Goal: Complete application form

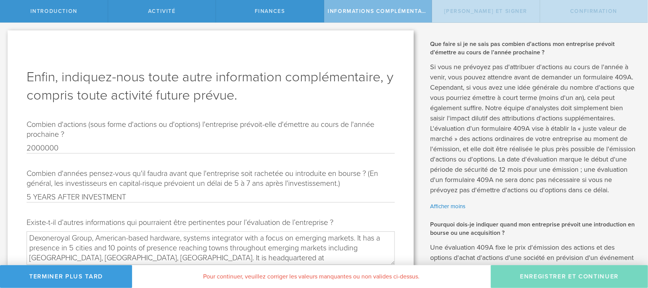
scroll to position [49, 0]
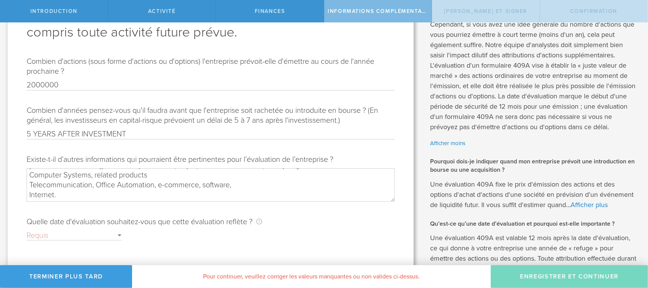
click at [79, 236] on div "Requis" at bounding box center [74, 236] width 95 height 10
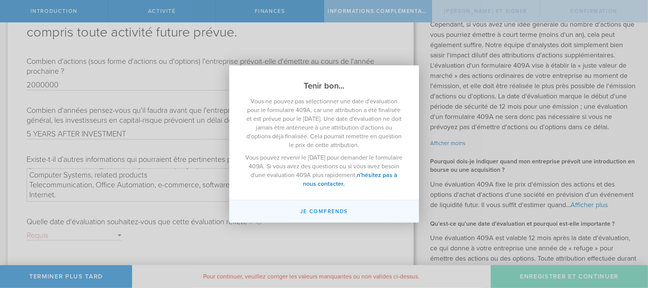
click at [325, 205] on button "Je comprends" at bounding box center [324, 211] width 190 height 22
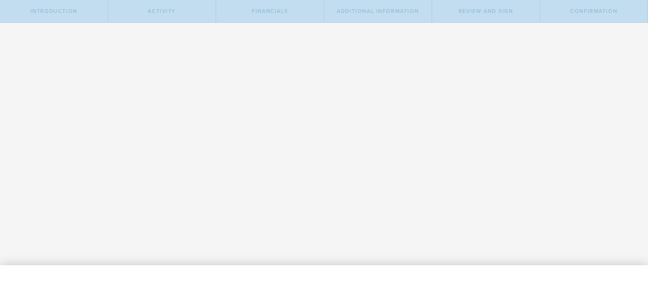
type input "[DATE]"
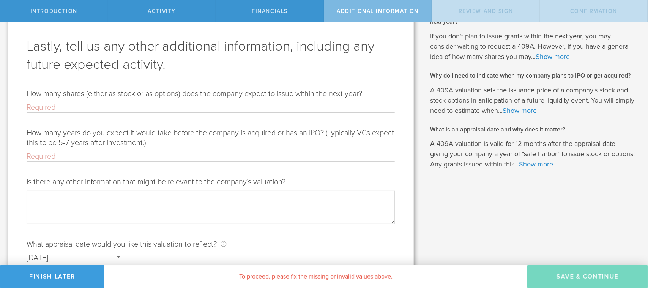
scroll to position [12, 0]
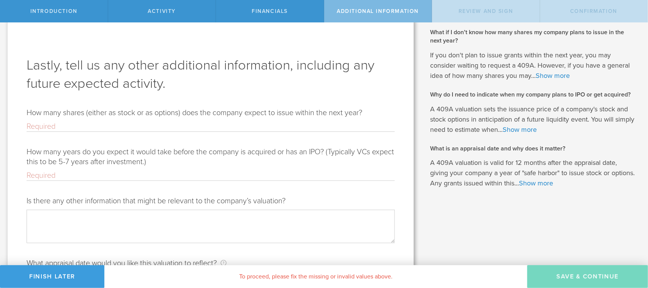
click at [71, 123] on input "How many shares (either as stock or as options) does the company expect to issu…" at bounding box center [211, 127] width 368 height 10
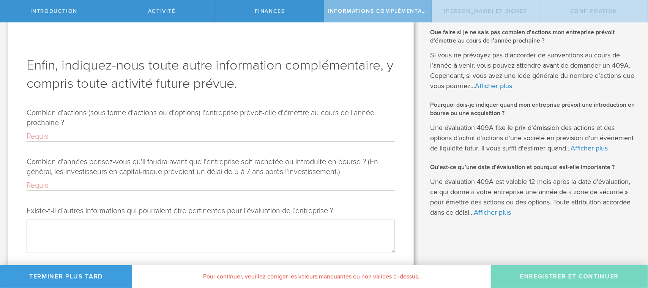
click at [38, 137] on input "Combien d'actions (sous forme d'actions ou d'options) l'entreprise prévoit-elle…" at bounding box center [211, 136] width 368 height 10
type input "2000000"
click at [39, 186] on input "Combien d'années pensez-vous qu'il faudra avant que l'entreprise soit rachetée …" at bounding box center [211, 185] width 368 height 10
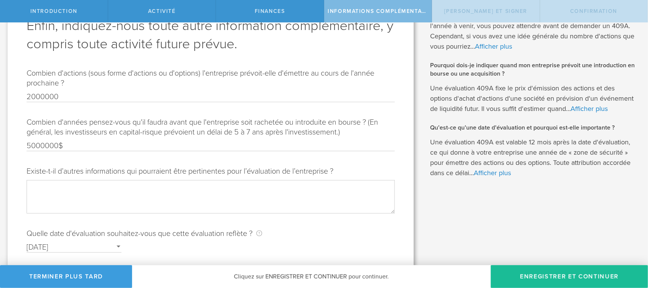
scroll to position [79, 0]
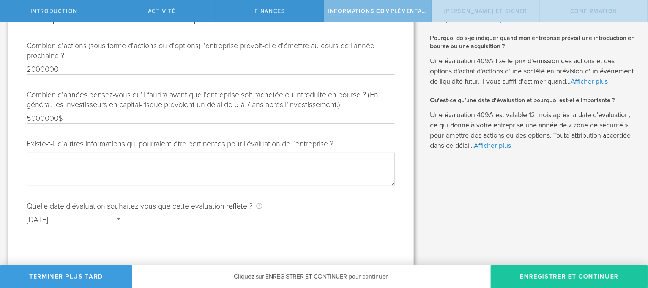
type input "5000000$"
click at [532, 271] on button "Enregistrer et continuer" at bounding box center [569, 276] width 157 height 23
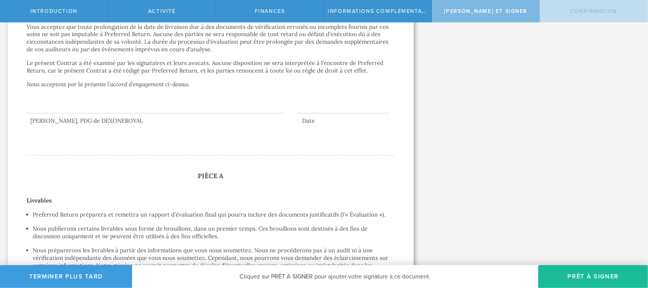
scroll to position [644, 0]
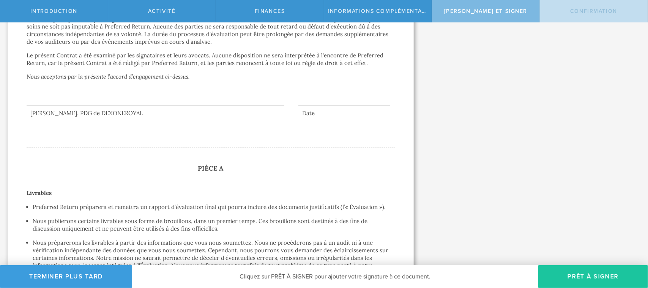
click at [598, 272] on button "Prêt à signer" at bounding box center [593, 276] width 110 height 23
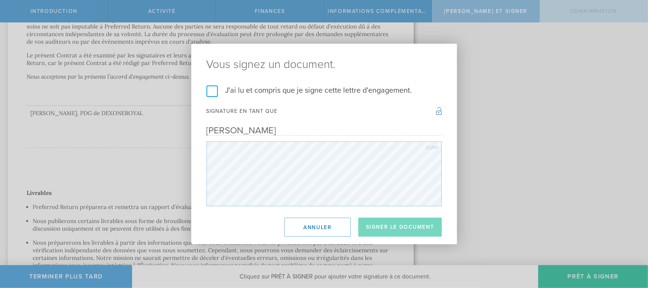
click at [205, 89] on div "J'ai lu et compris que je signe cette lettre d'engagement. Je comprends qu'il s…" at bounding box center [324, 145] width 266 height 121
click at [214, 88] on label "J'ai lu et compris que je signe cette lettre d'engagement." at bounding box center [324, 90] width 235 height 10
click at [0, 0] on input "J'ai lu et compris que je signe cette lettre d'engagement." at bounding box center [0, 0] width 0 height 0
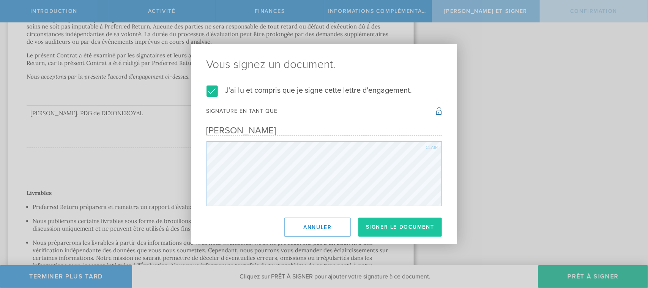
click at [412, 222] on button "Signer le document" at bounding box center [400, 227] width 84 height 19
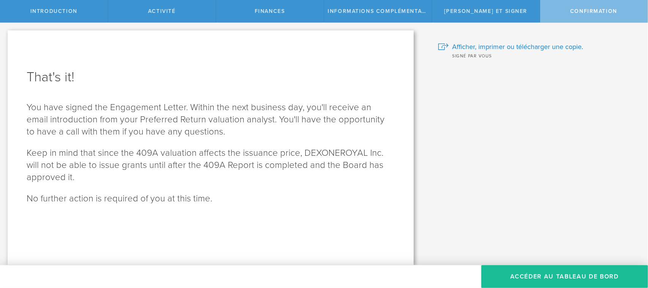
scroll to position [0, 0]
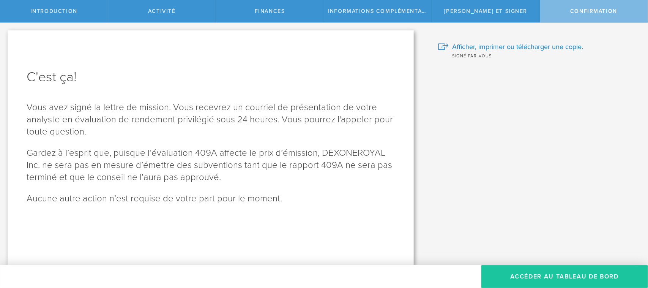
click at [528, 274] on font "Accéder au tableau de bord" at bounding box center [565, 277] width 108 height 8
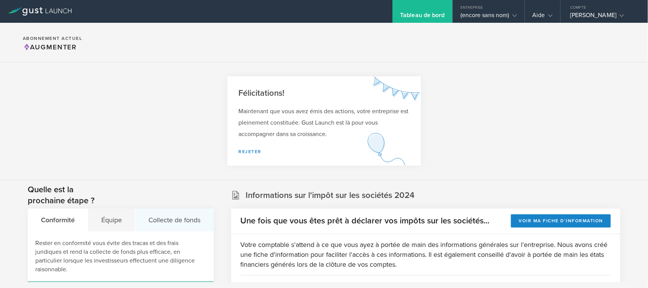
click at [161, 215] on font "Collecte de fonds" at bounding box center [174, 220] width 52 height 10
